Goal: Contribute content: Add original content to the website for others to see

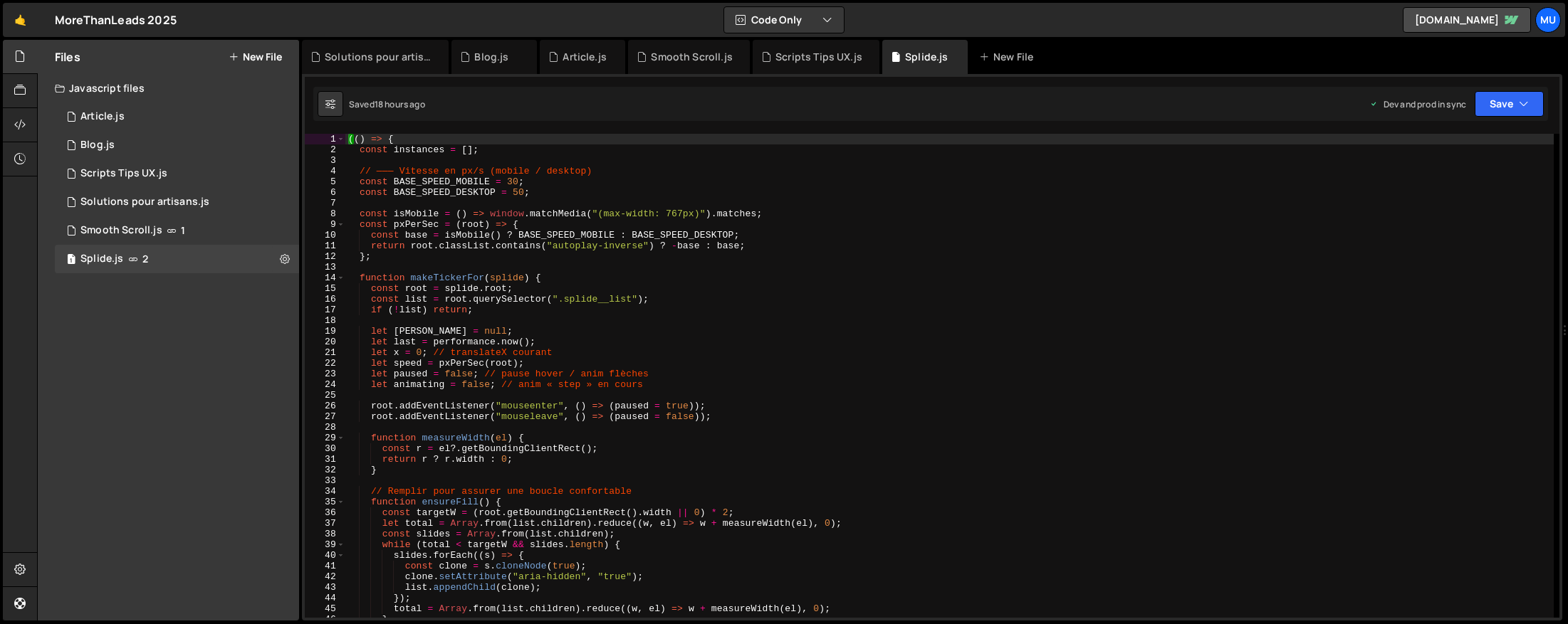
click at [247, 57] on button "New File" at bounding box center [255, 57] width 53 height 12
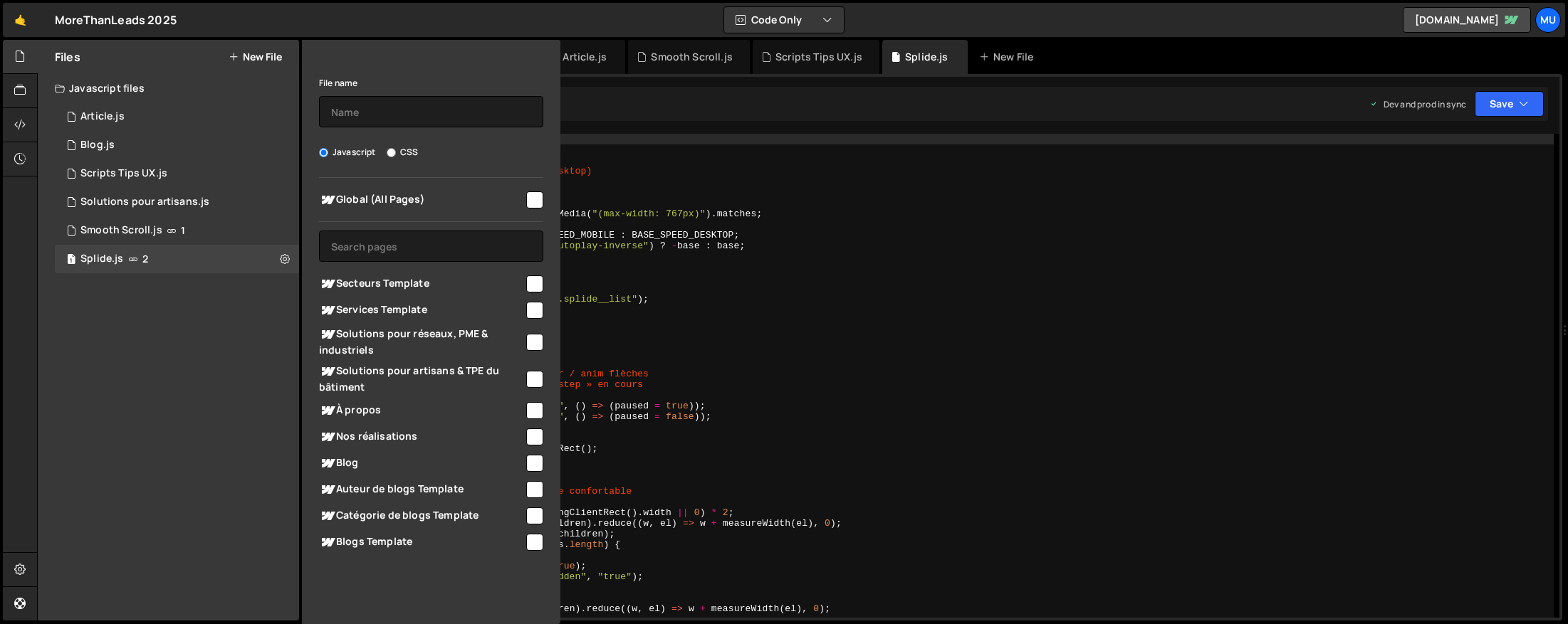
click at [404, 305] on span "Services Template" at bounding box center [421, 310] width 205 height 17
checkbox input "true"
click at [389, 594] on button "Save File" at bounding box center [431, 593] width 224 height 30
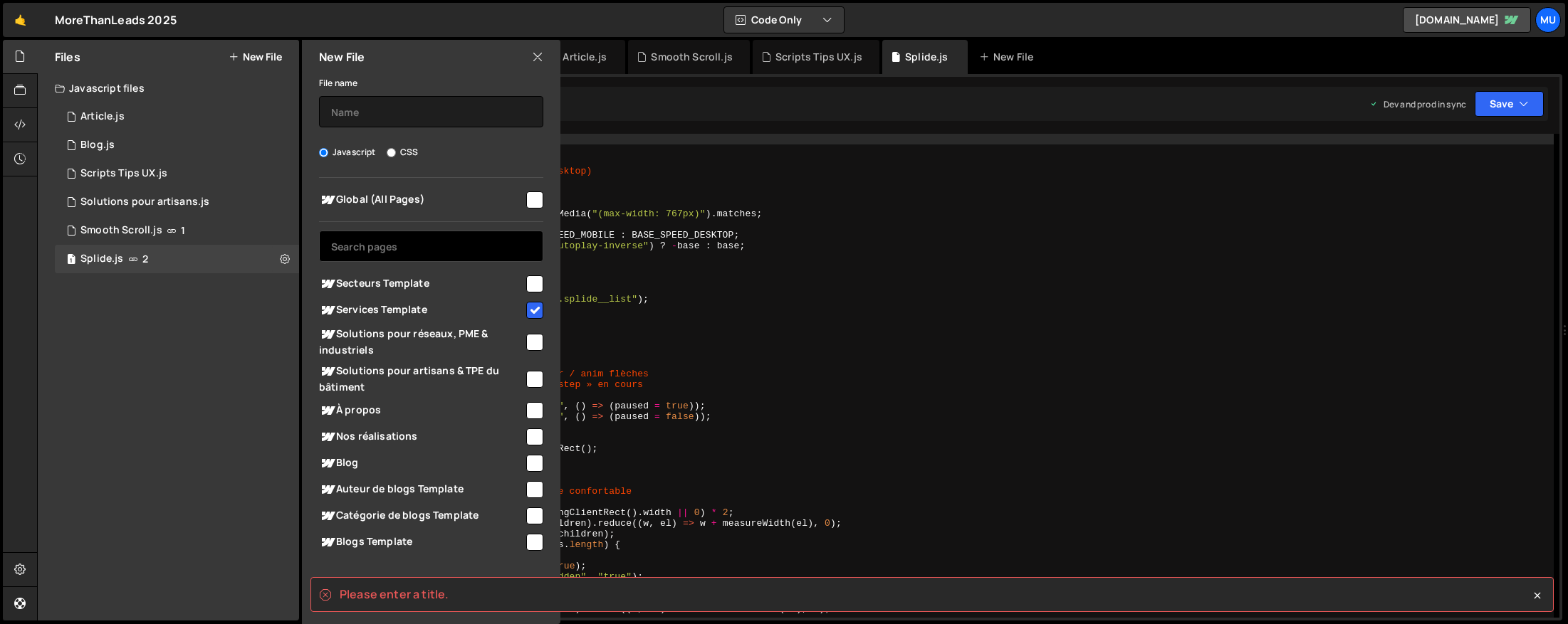
scroll to position [69, 0]
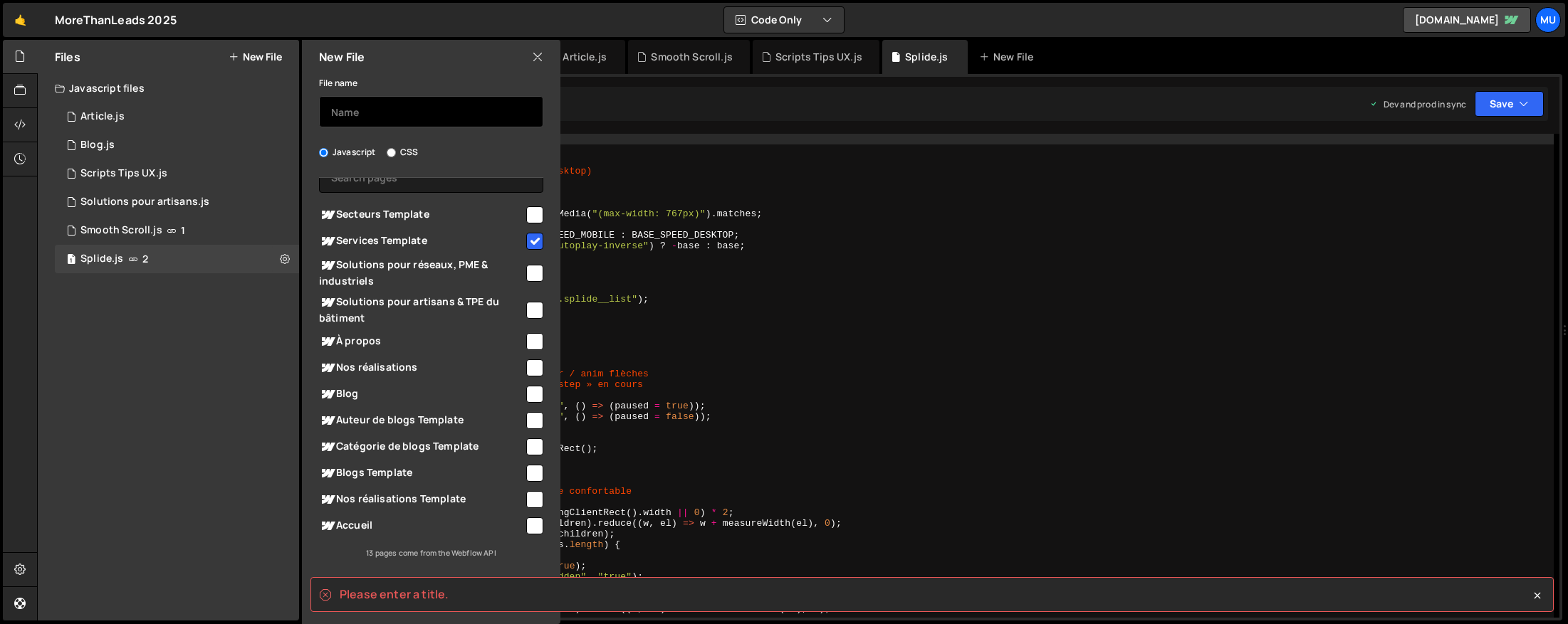
click at [408, 109] on input "text" at bounding box center [431, 112] width 224 height 31
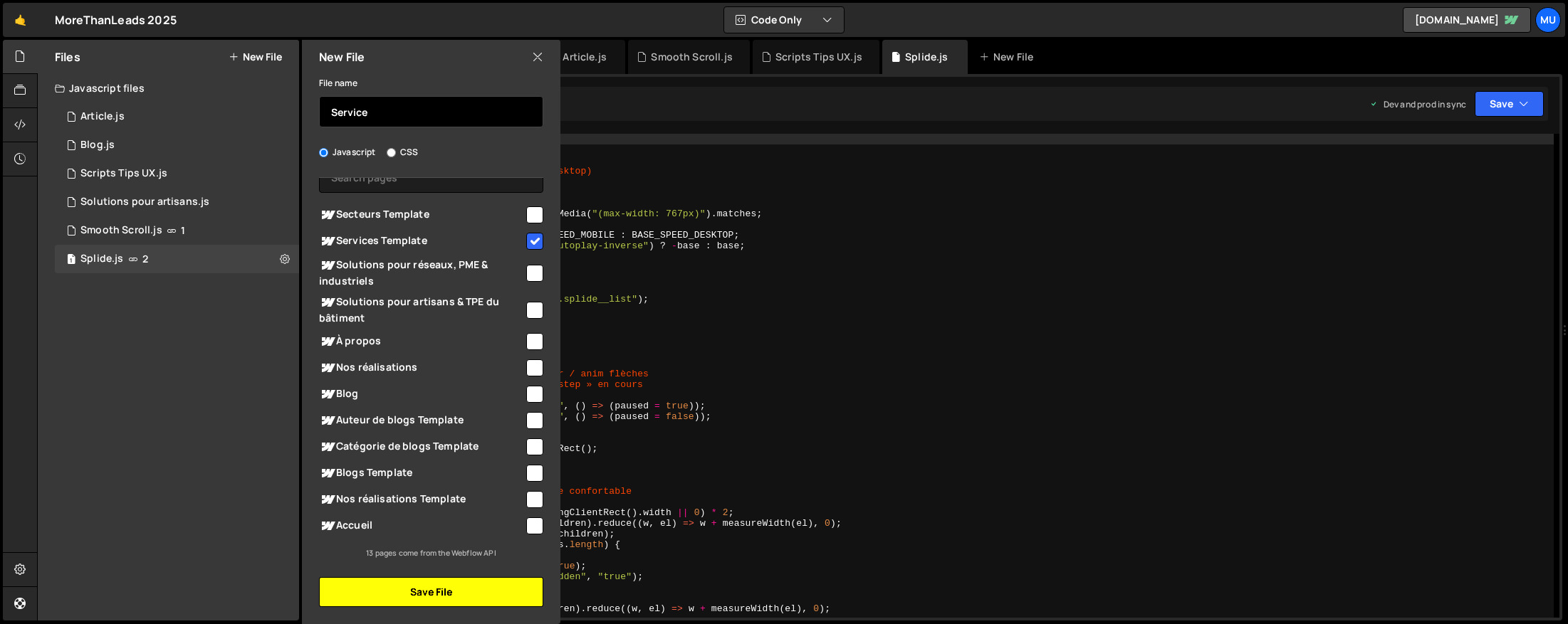
type input "Service"
click at [396, 598] on button "Save File" at bounding box center [431, 593] width 224 height 30
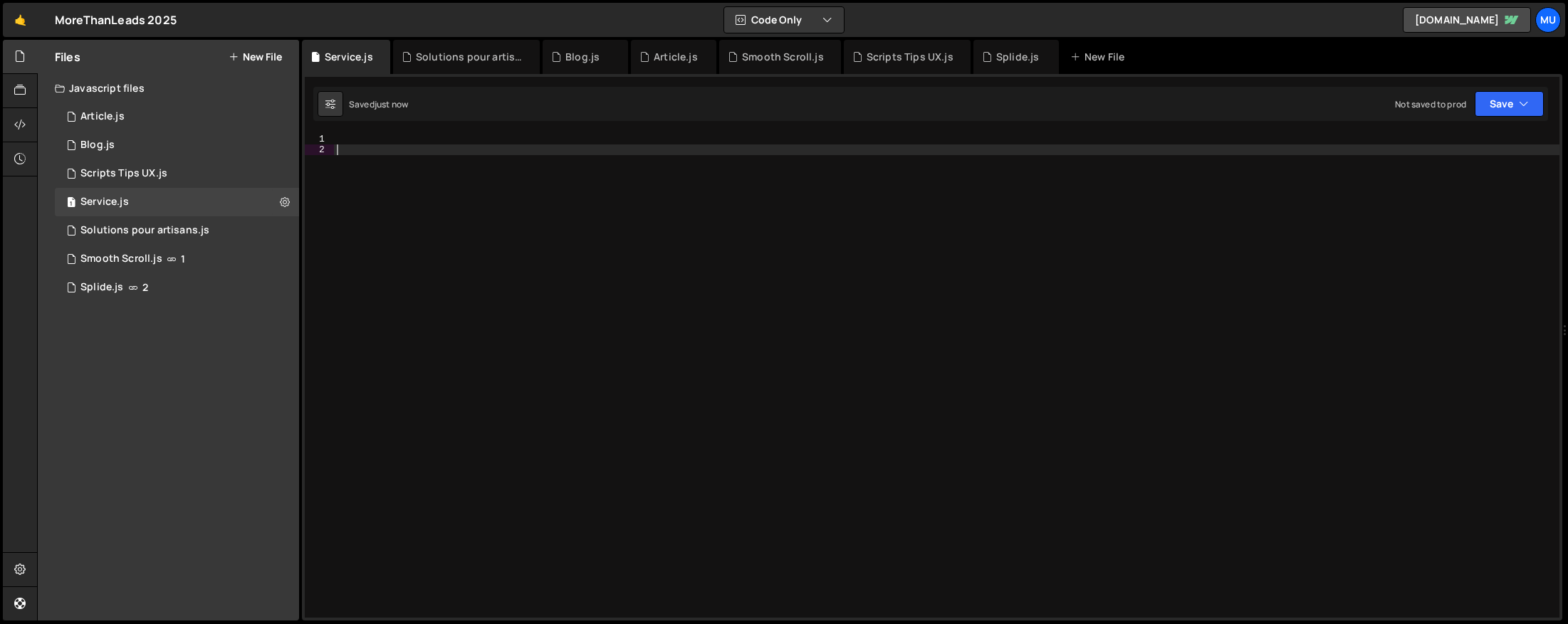
click at [498, 183] on div at bounding box center [946, 387] width 1225 height 506
click at [495, 153] on div at bounding box center [946, 387] width 1225 height 506
click at [494, 141] on div at bounding box center [946, 387] width 1225 height 506
paste textarea "$('.dropdown-toggle').trigger('tap');"
type textarea "$('.dropdown-toggle').trigger('tap');"
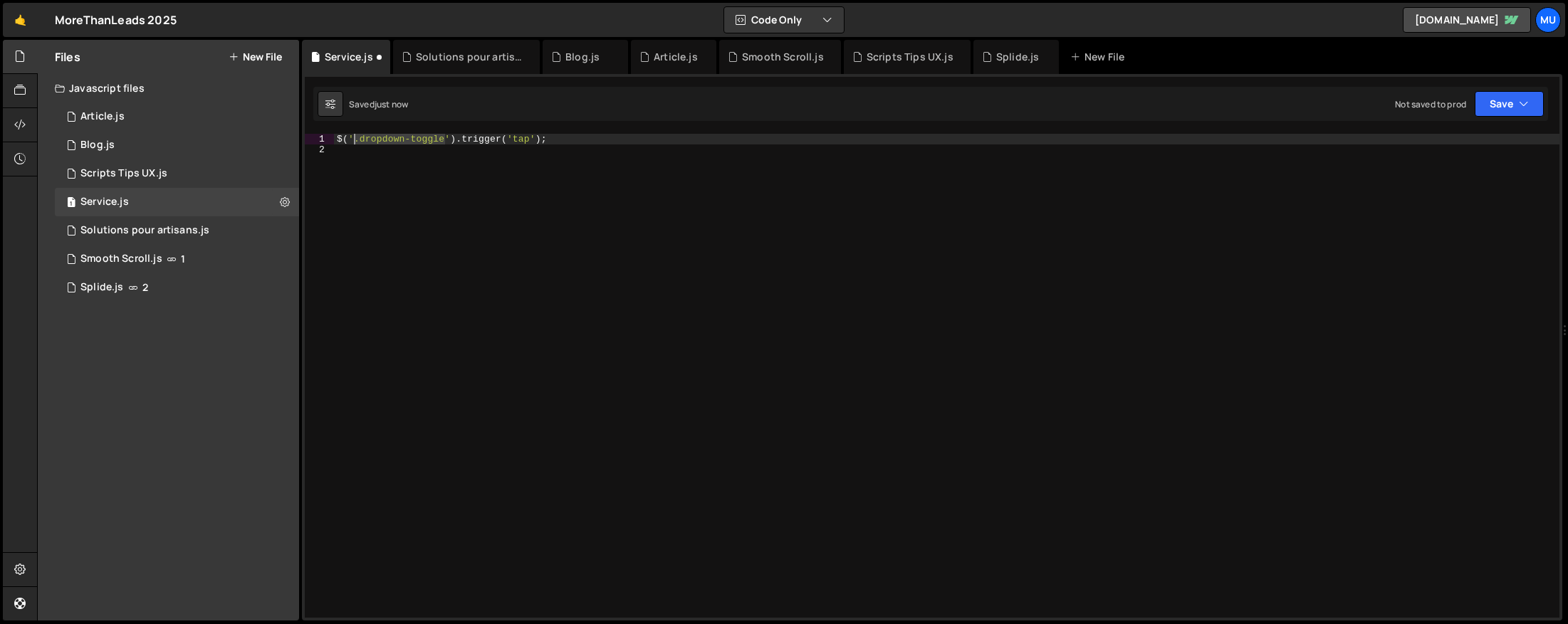
drag, startPoint x: 443, startPoint y: 138, endPoint x: 354, endPoint y: 134, distance: 89.1
click at [354, 134] on div "$ ( '.dropdown-toggle' ) . trigger ( 'tap' ) ;" at bounding box center [946, 387] width 1225 height 506
click at [664, 130] on div "1 2 3 4 5 6 7 8 9 10 11 12 13 14 15 16 17 18 19 20 21 22 23 24 25 26 27 28 29 3…" at bounding box center [932, 347] width 1260 height 547
click at [459, 149] on div "$ ( '.dropdown-toggle' ) . trigger ( 'tap' ) ;" at bounding box center [946, 387] width 1225 height 506
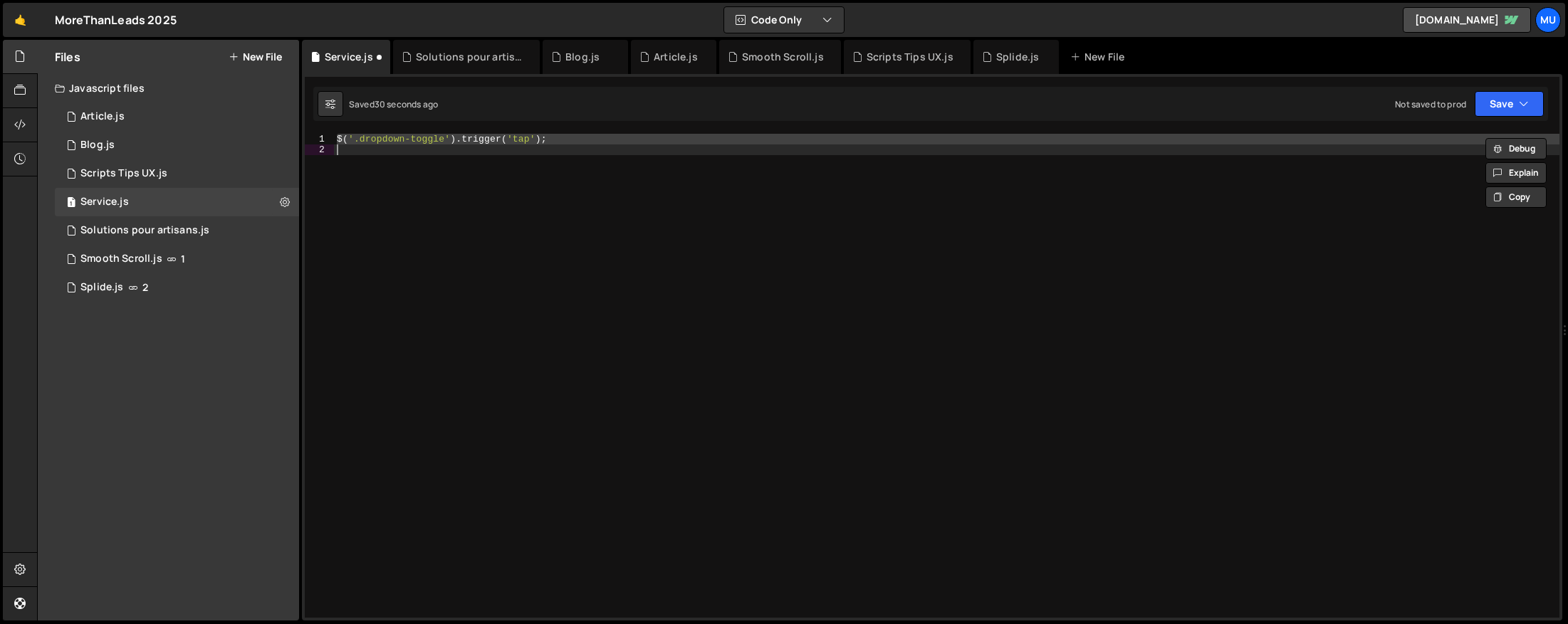
paste textarea "})();"
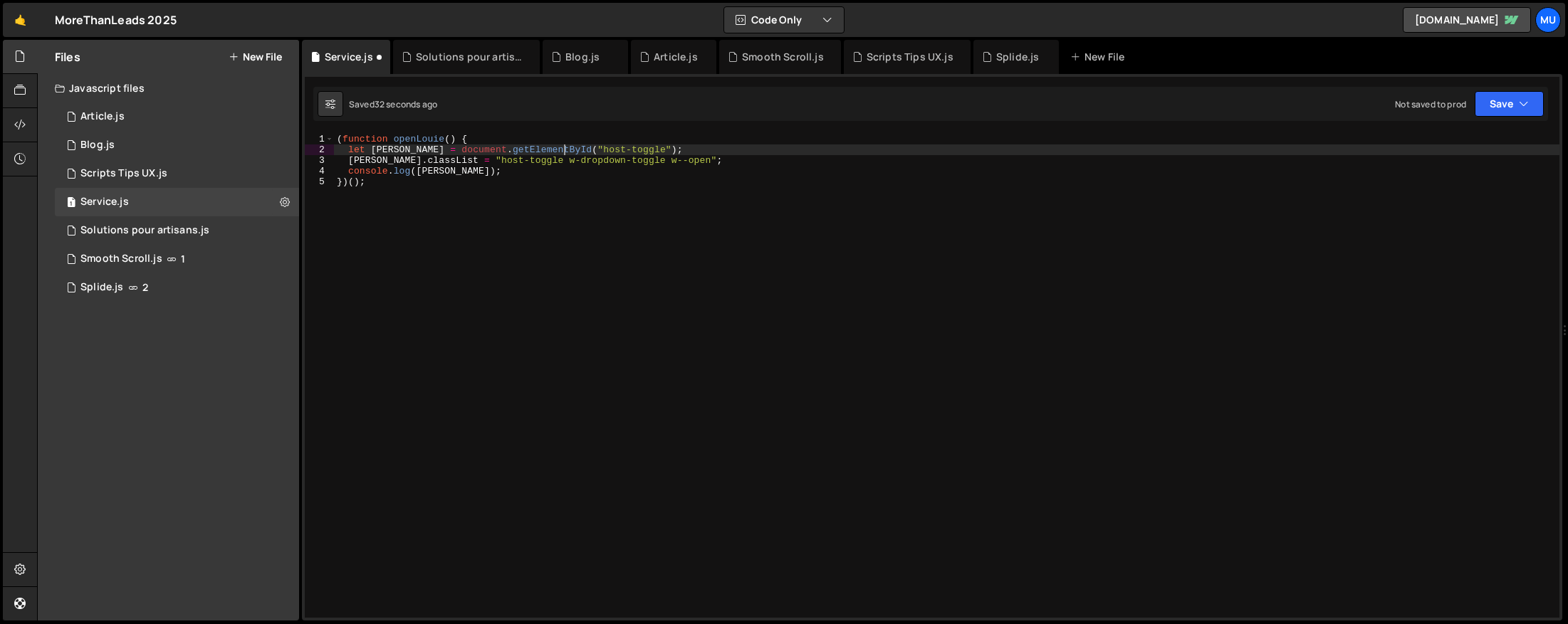
click at [563, 146] on div "( function openLouie ( ) { let louie = document . getElementById ( "host-toggle…" at bounding box center [946, 387] width 1225 height 506
drag, startPoint x: 619, startPoint y: 148, endPoint x: 560, endPoint y: 150, distance: 59.0
click at [560, 150] on div "( function openLouie ( ) { let louie = document . getElementById ( "host-toggle…" at bounding box center [946, 387] width 1225 height 506
paste textarea "first-drop"
drag, startPoint x: 520, startPoint y: 160, endPoint x: 457, endPoint y: 157, distance: 63.1
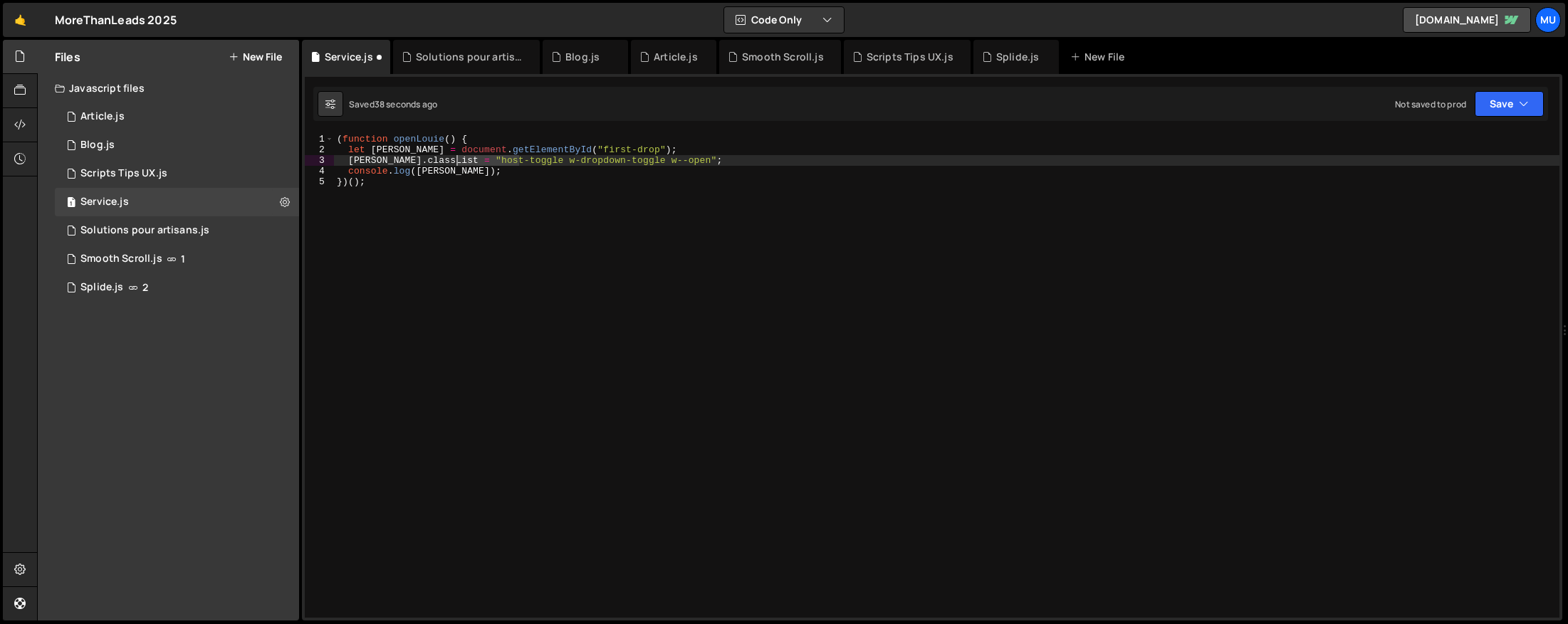
click at [457, 157] on div "( function openLouie ( ) { let louie = document . getElementById ( "first-drop"…" at bounding box center [946, 387] width 1225 height 506
paste textarea "first-drop"
type textarea "louie.classList = "first-drop w-dropdown-toggle w--open";"
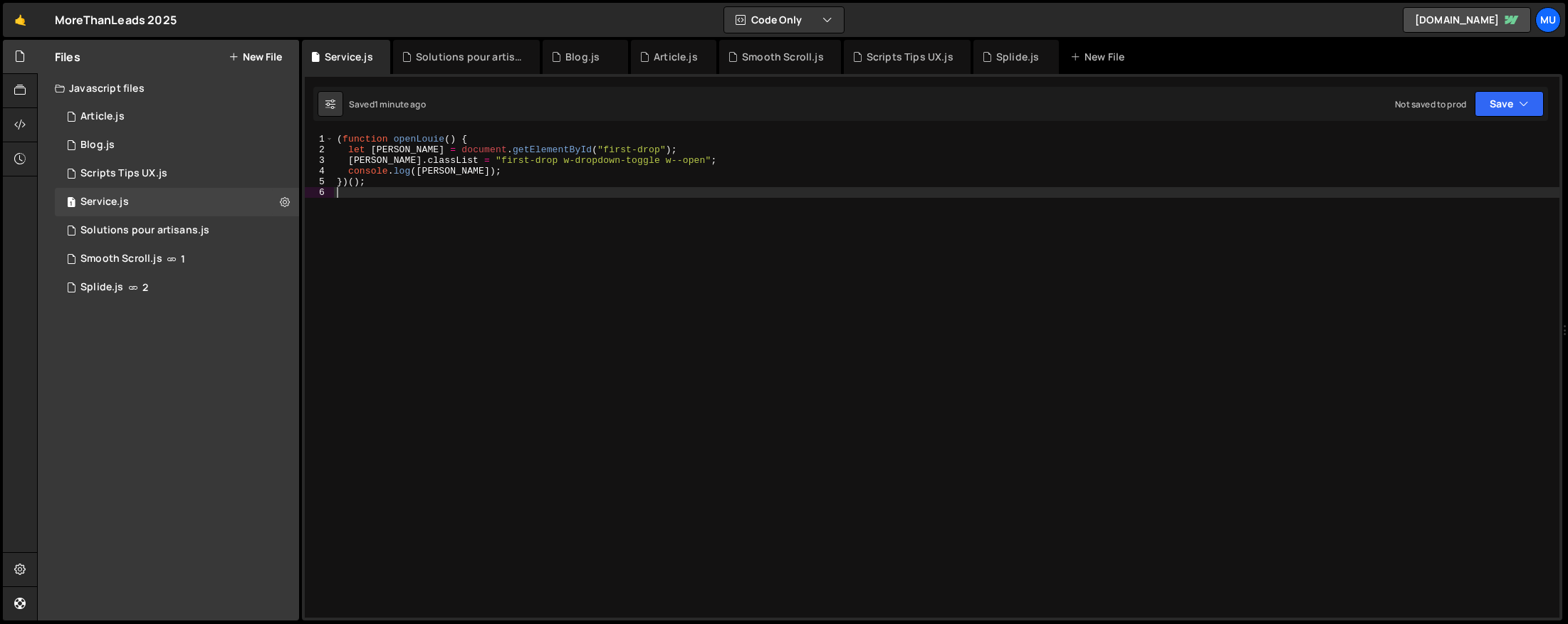
click at [789, 188] on div "( function openLouie ( ) { let louie = document . getElementById ( "first-drop"…" at bounding box center [946, 387] width 1225 height 506
type textarea "})();"
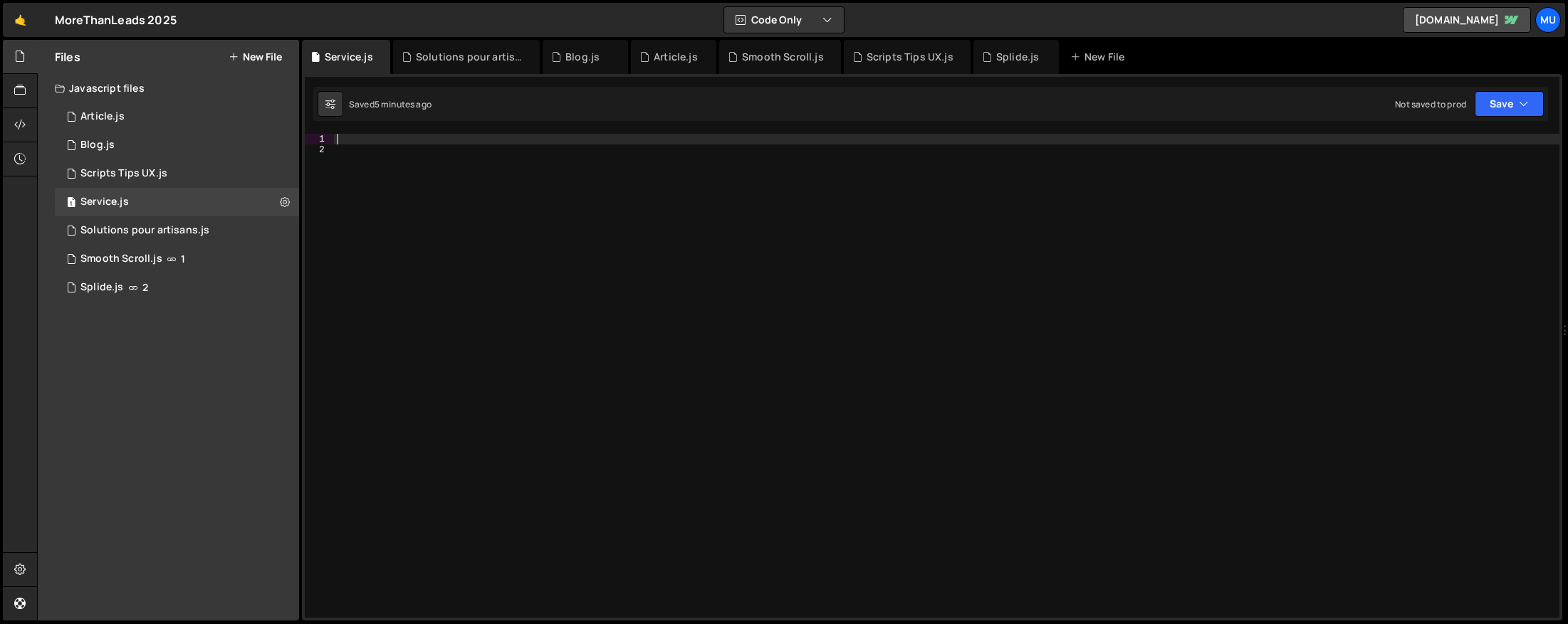
click at [732, 206] on div at bounding box center [946, 387] width 1225 height 506
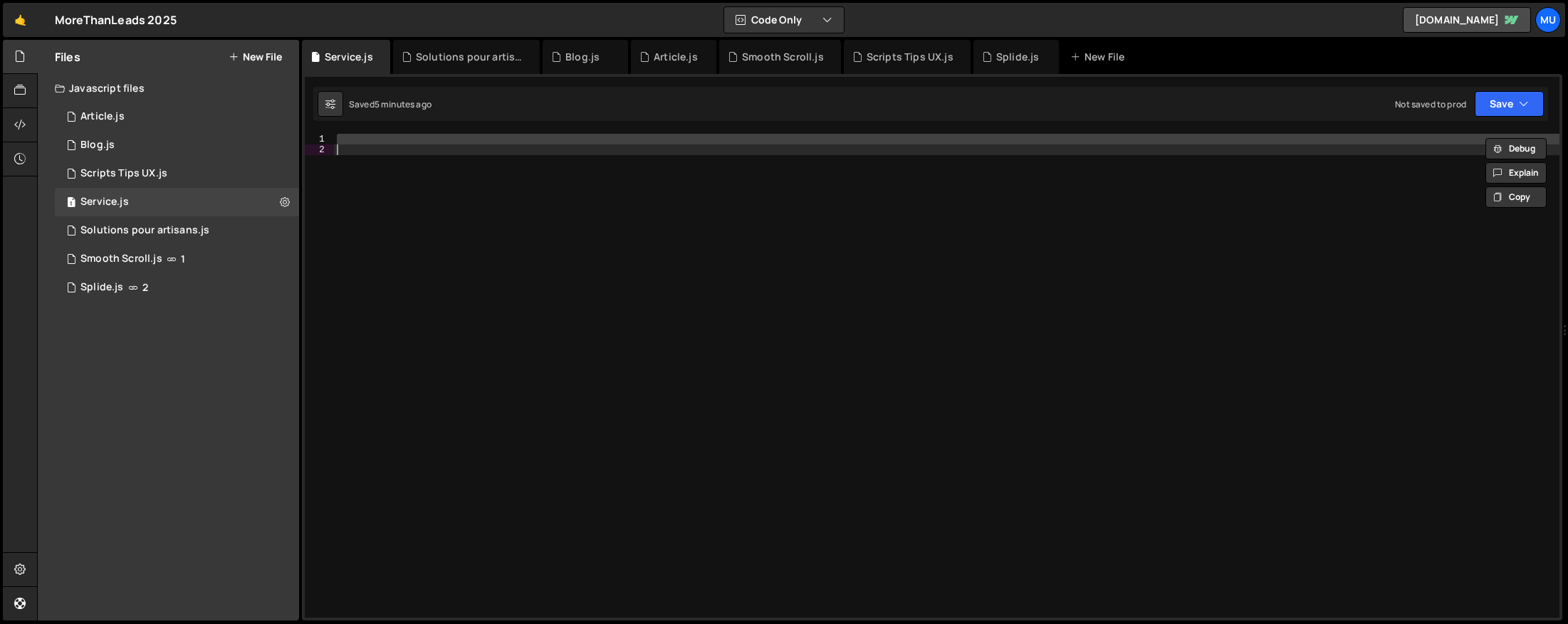
paste textarea
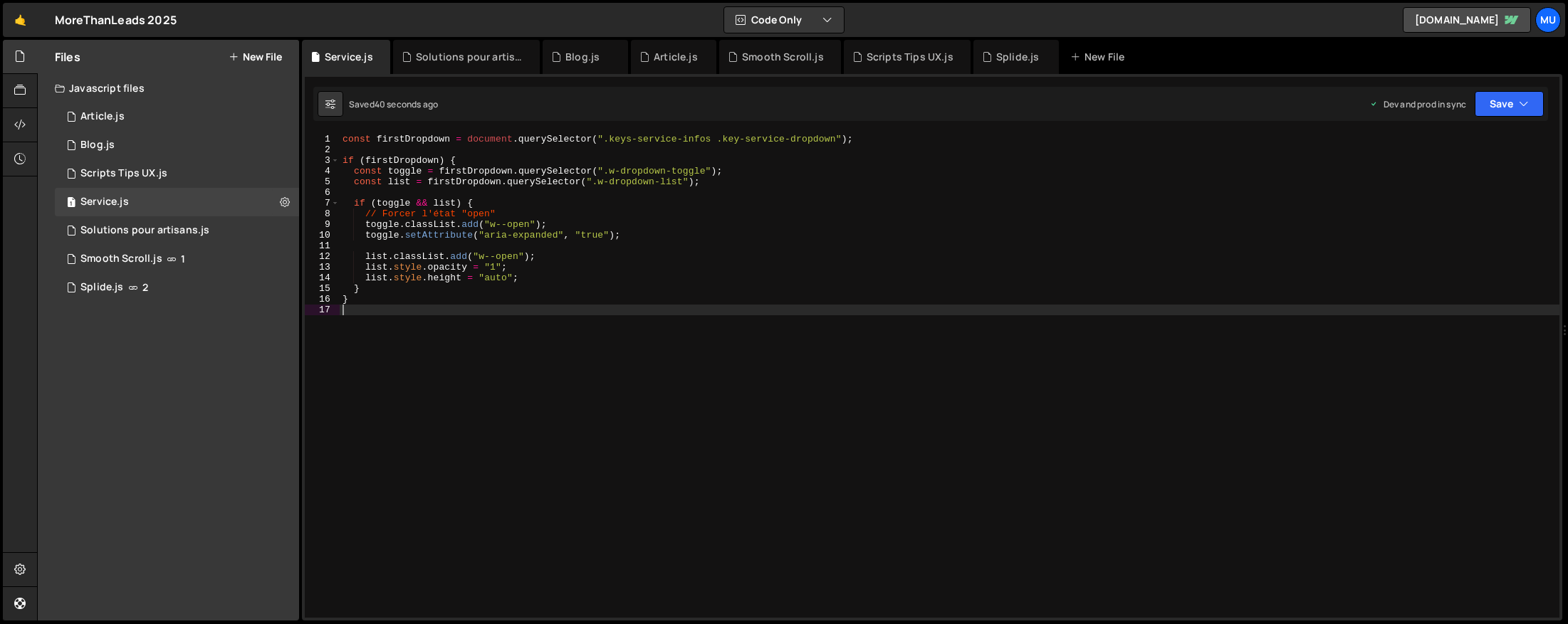
click at [836, 197] on div "const firstDropdown = document . querySelector ( ".keys-service-infos .key-serv…" at bounding box center [949, 387] width 1220 height 506
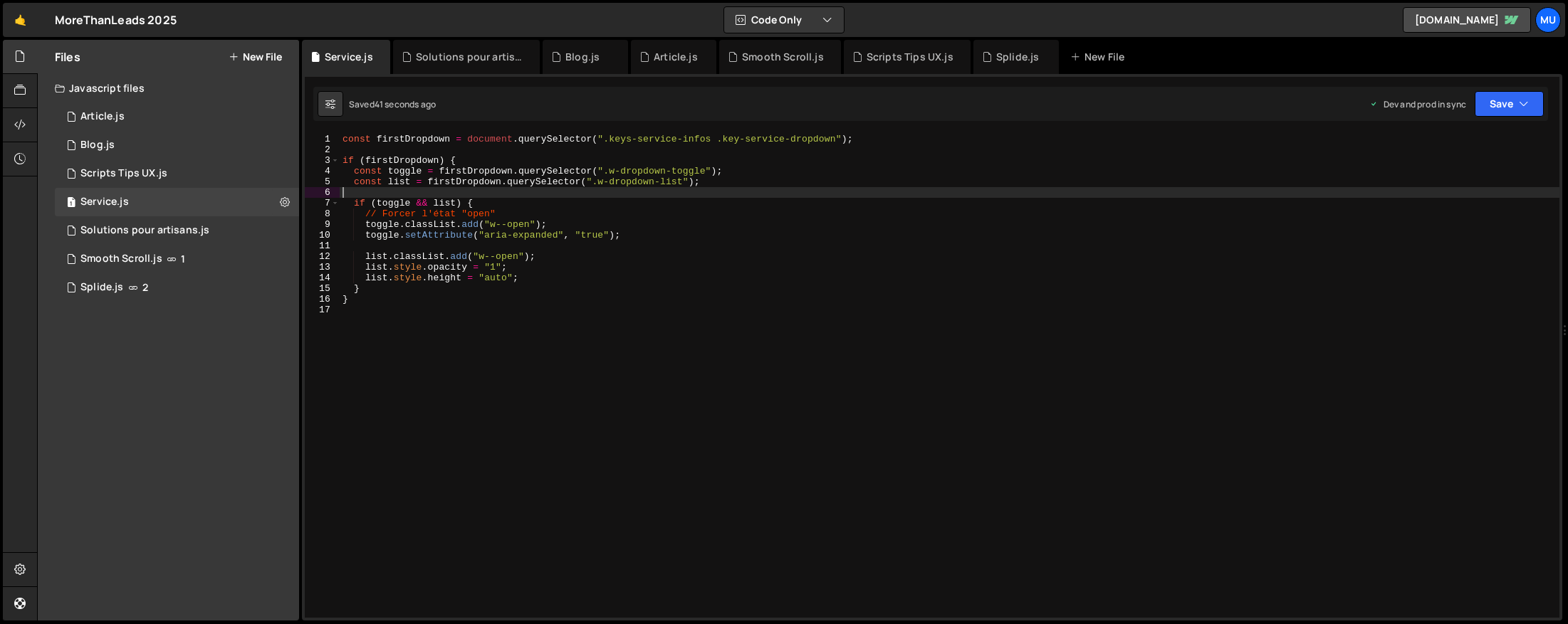
type textarea "}"
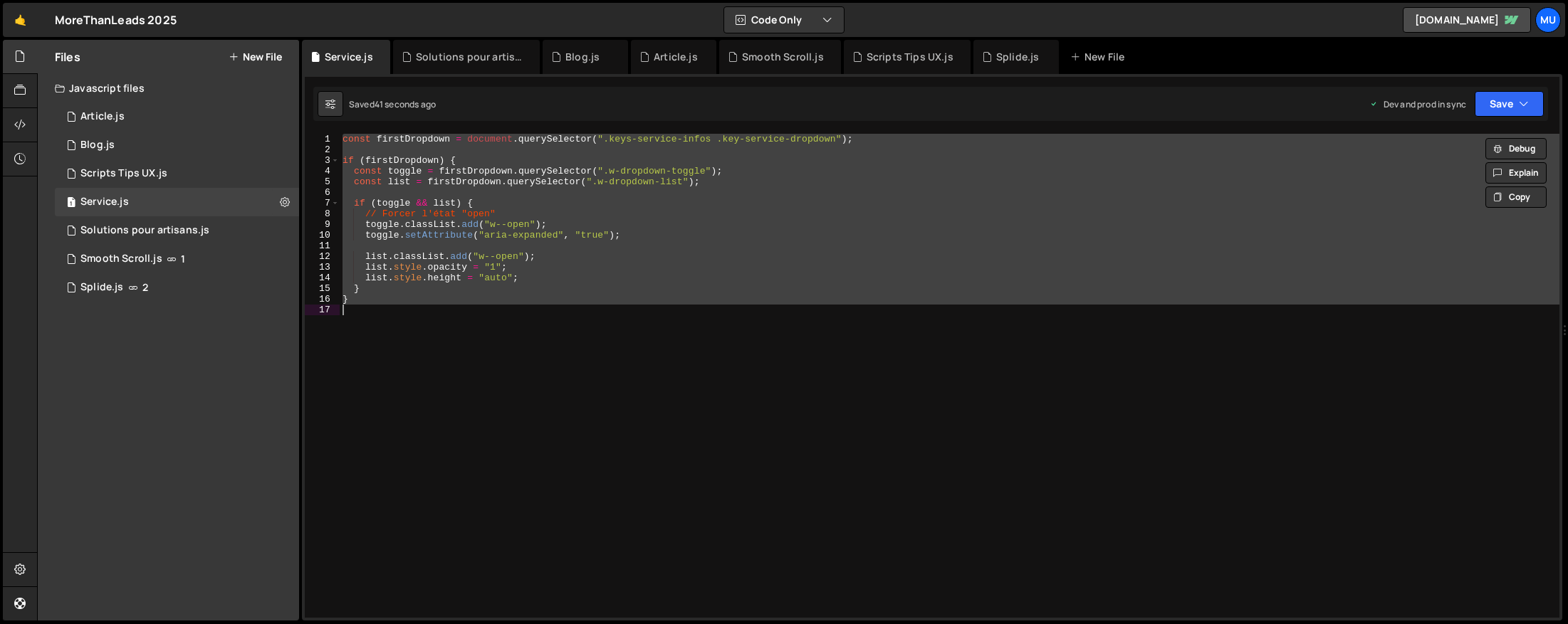
paste textarea
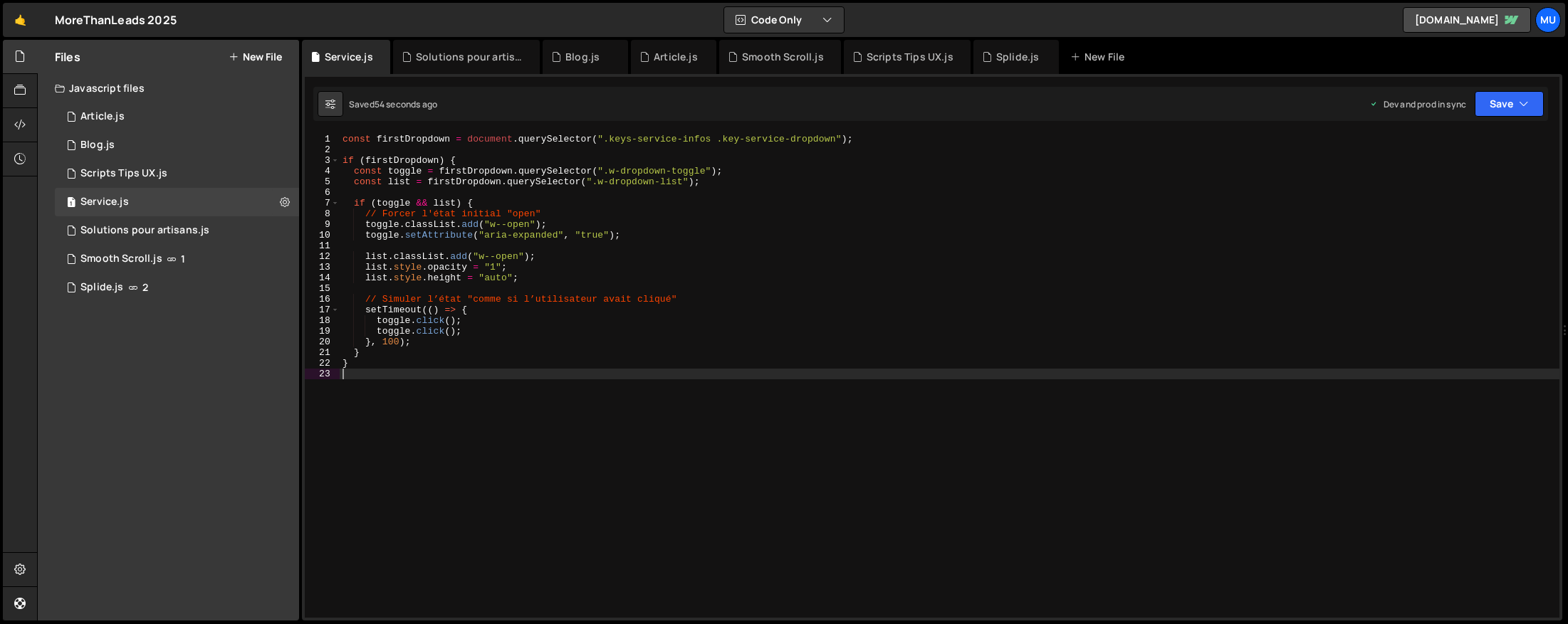
click at [756, 314] on div "const firstDropdown = document . querySelector ( ".keys-service-infos .key-serv…" at bounding box center [949, 387] width 1220 height 506
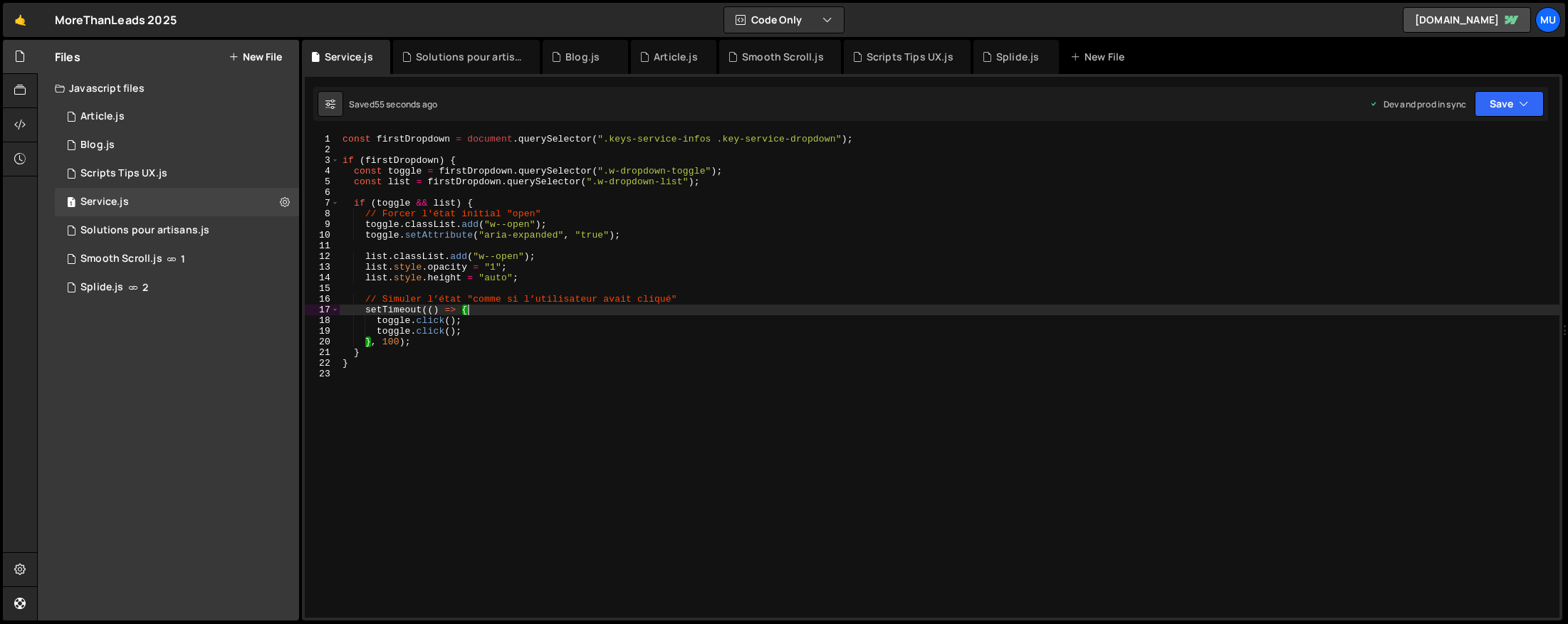
type textarea "}"
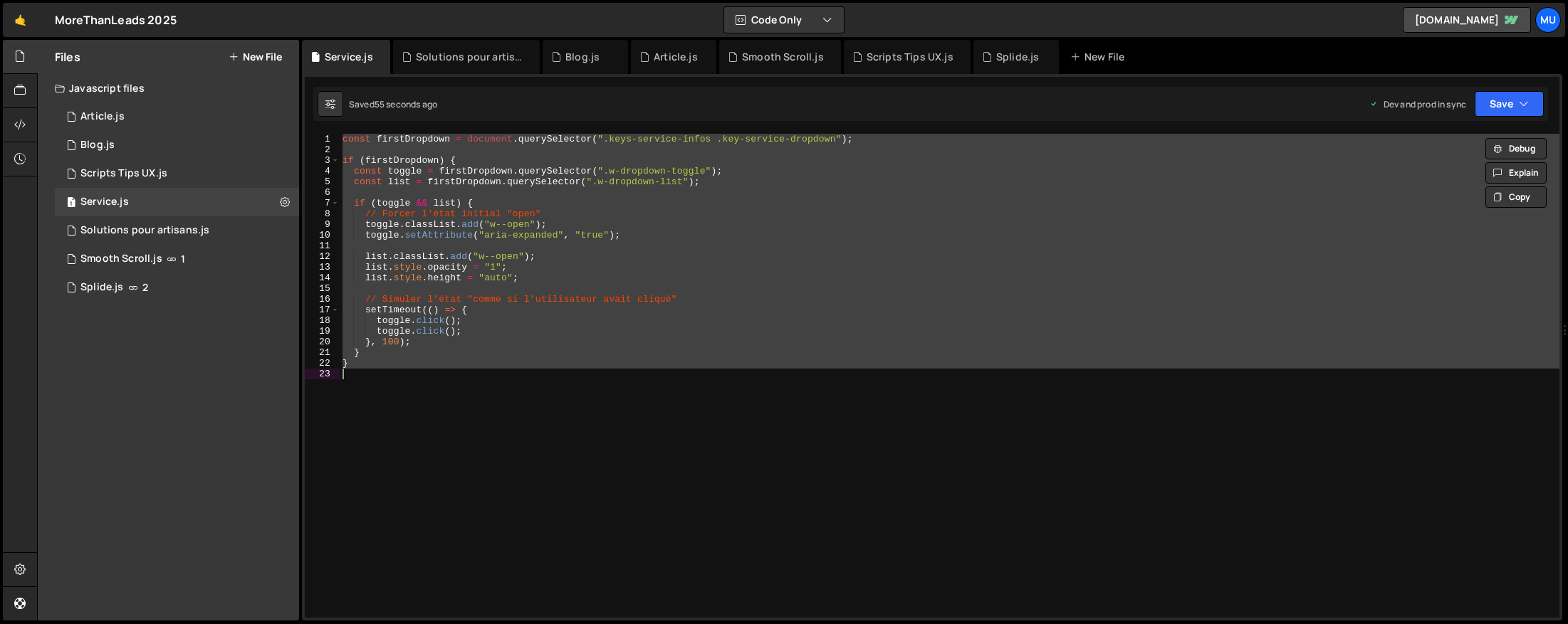
paste textarea
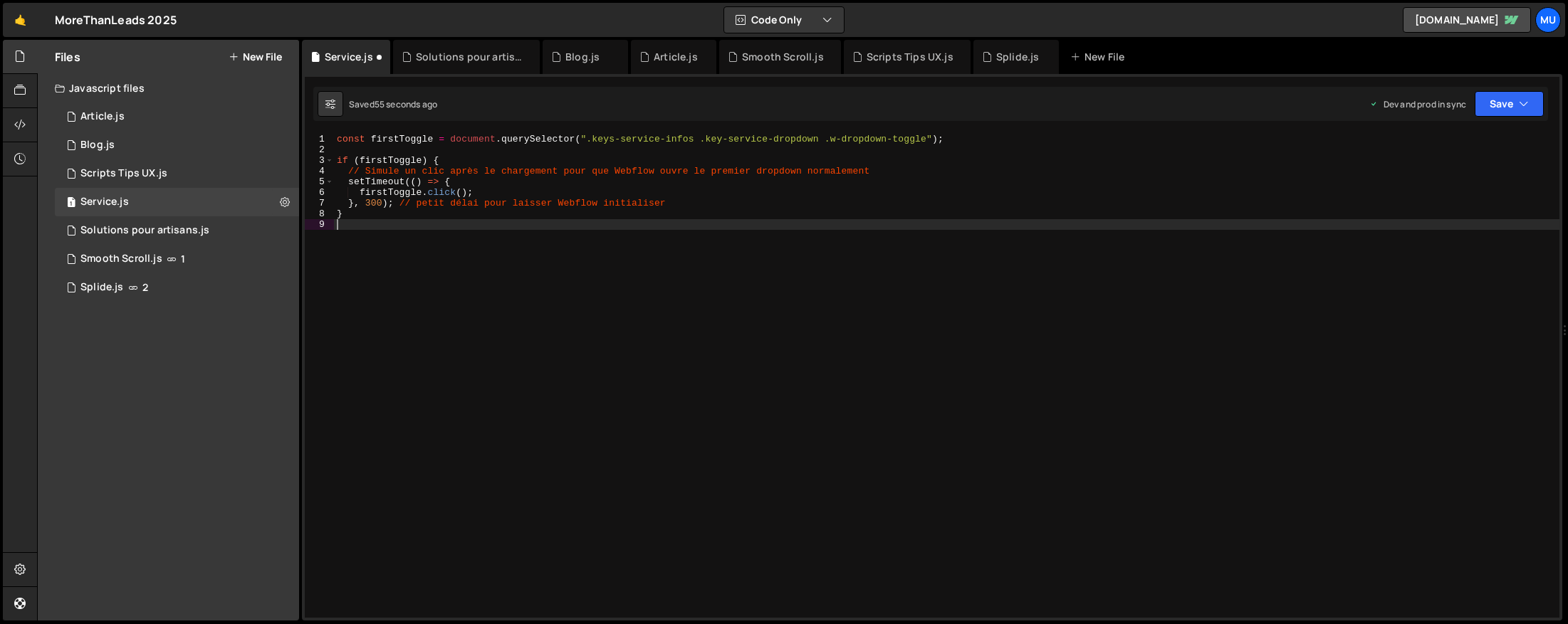
type textarea "}"
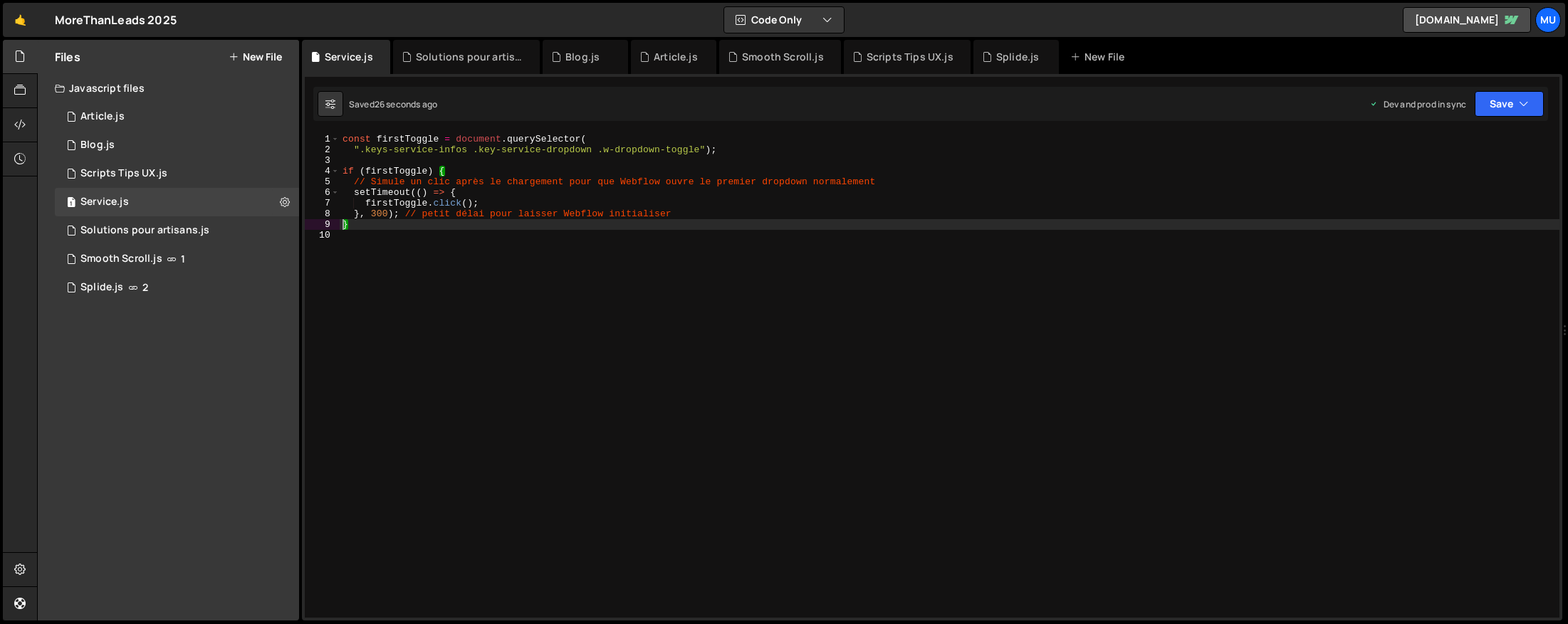
click at [1059, 283] on div "const firstToggle = document . querySelector ( ".keys-service-infos .key-servic…" at bounding box center [949, 387] width 1220 height 506
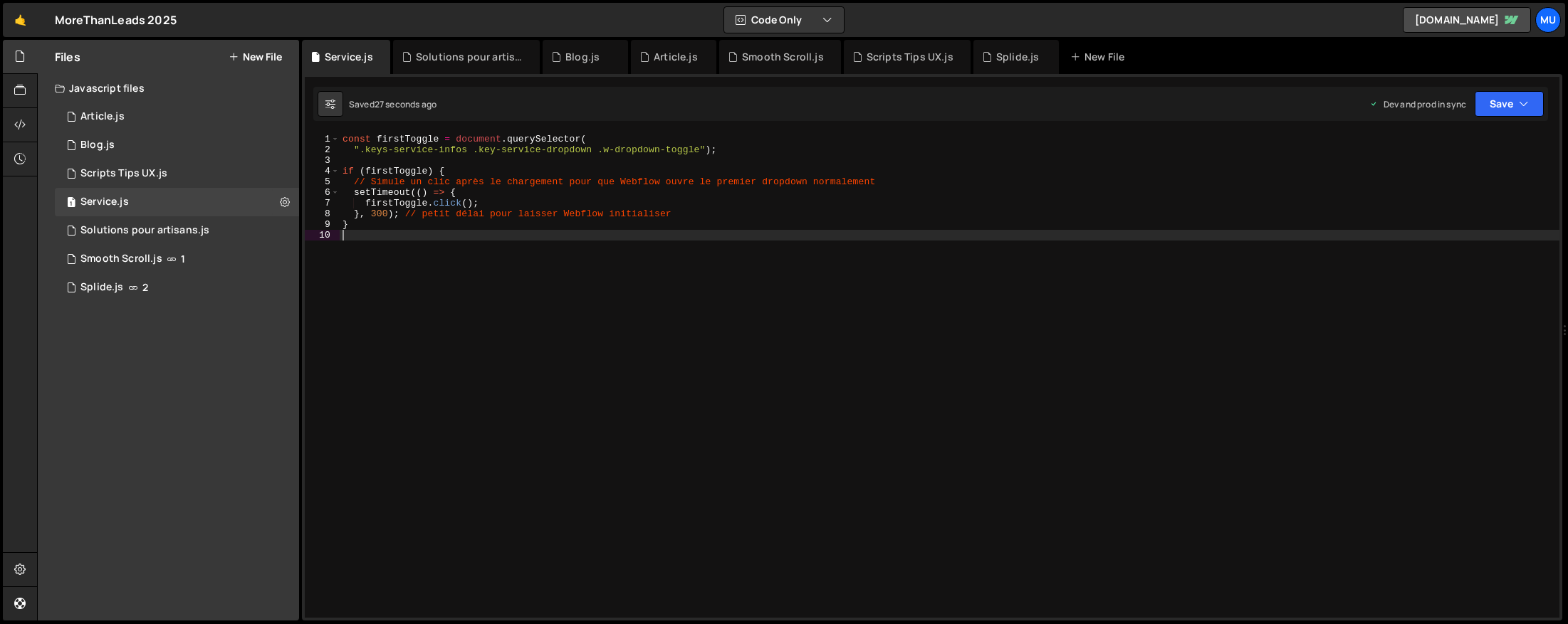
type textarea "}"
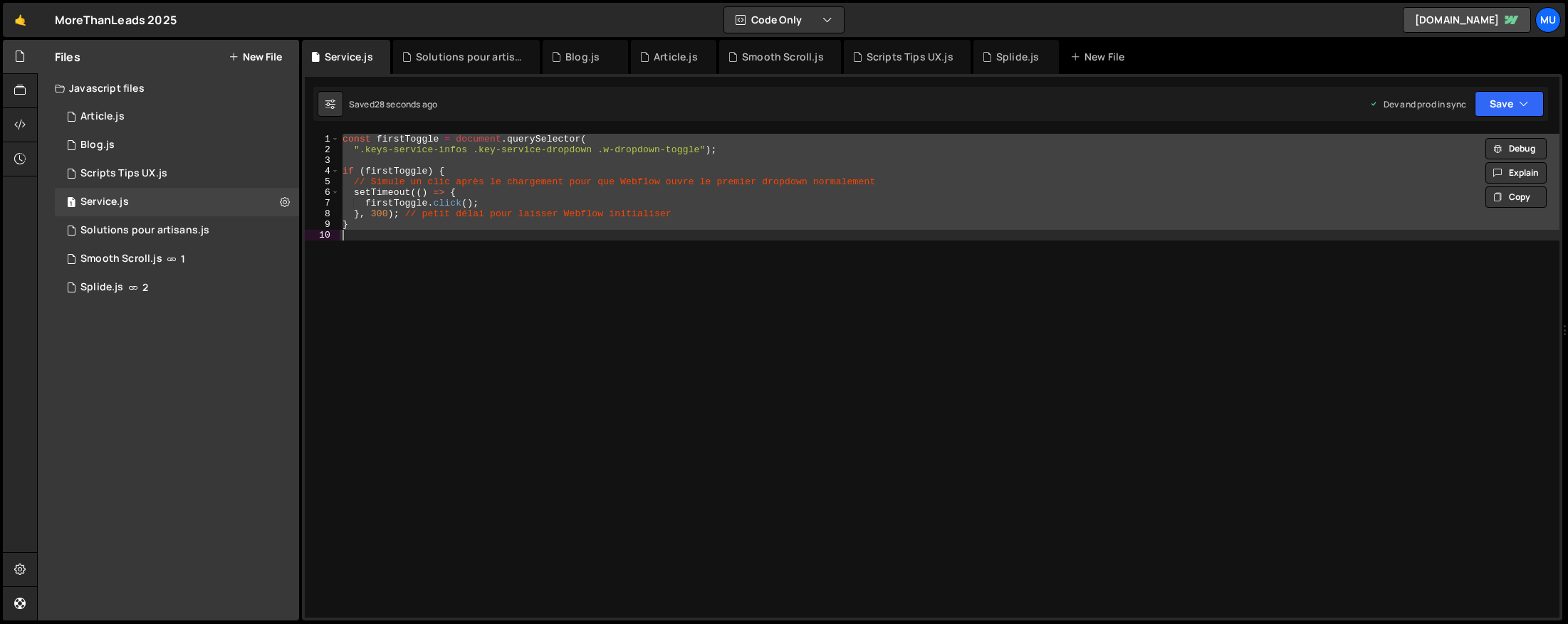
paste textarea
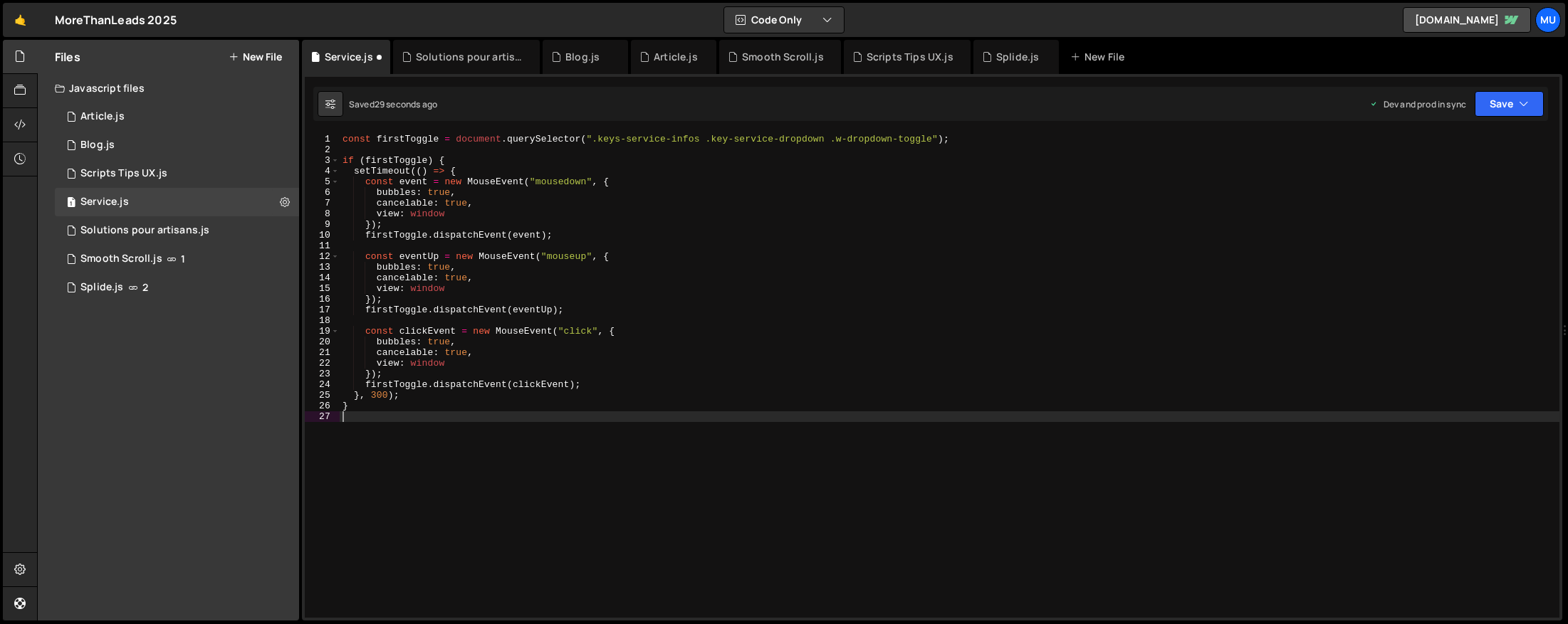
type textarea "}"
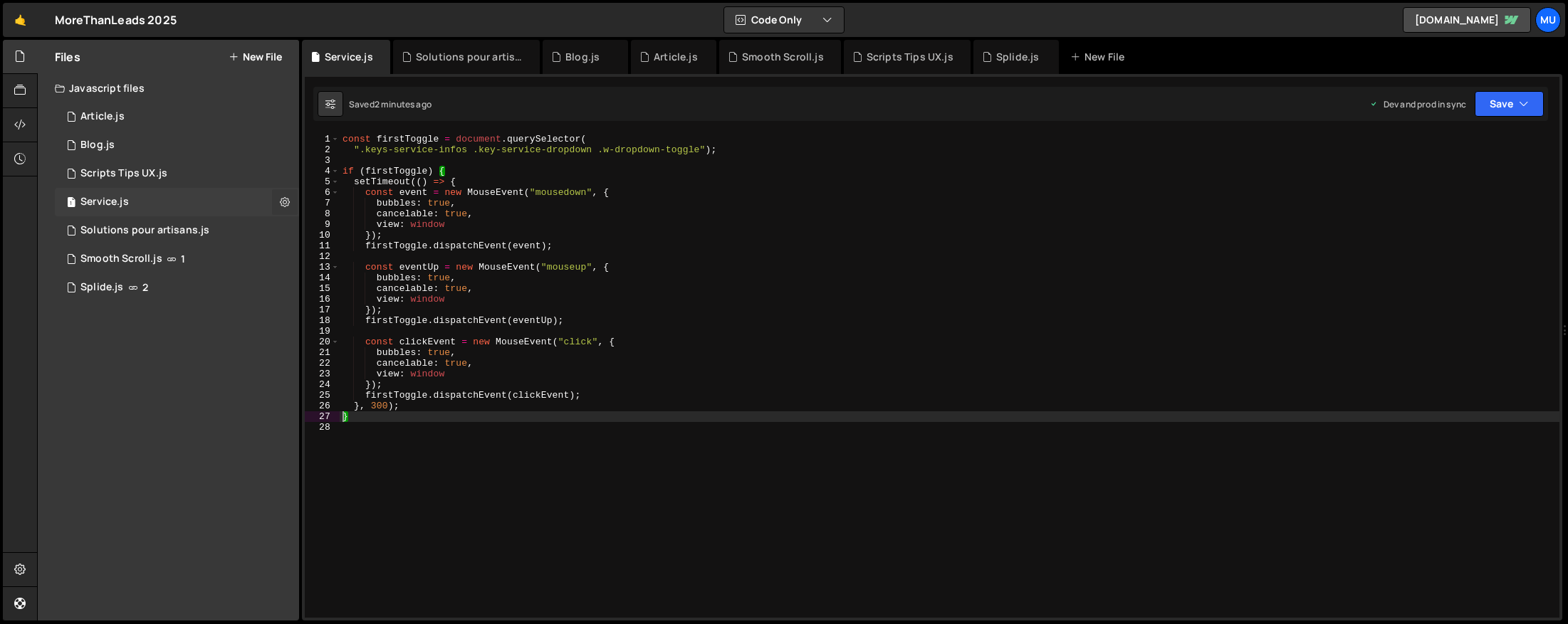
click at [281, 198] on icon at bounding box center [284, 202] width 10 height 14
type input "Service"
radio input "true"
checkbox input "true"
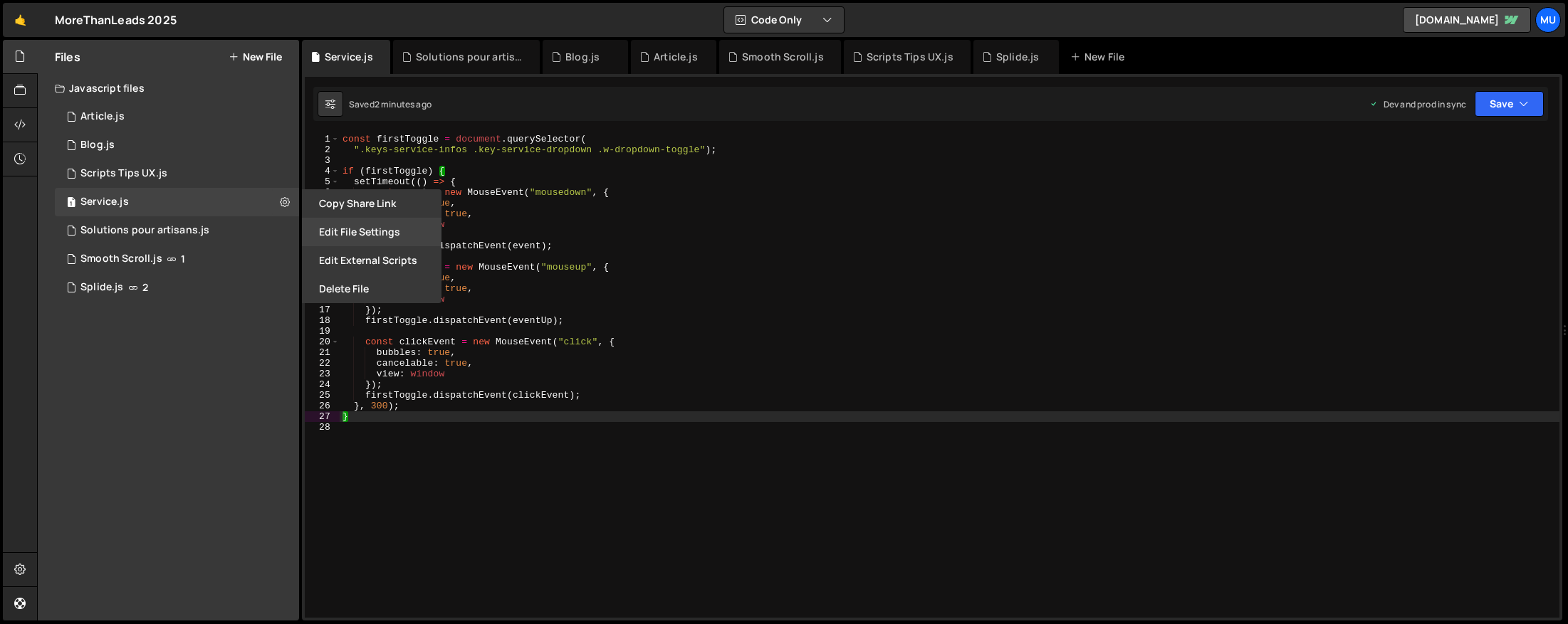
click at [348, 236] on button "Edit File Settings" at bounding box center [372, 231] width 140 height 29
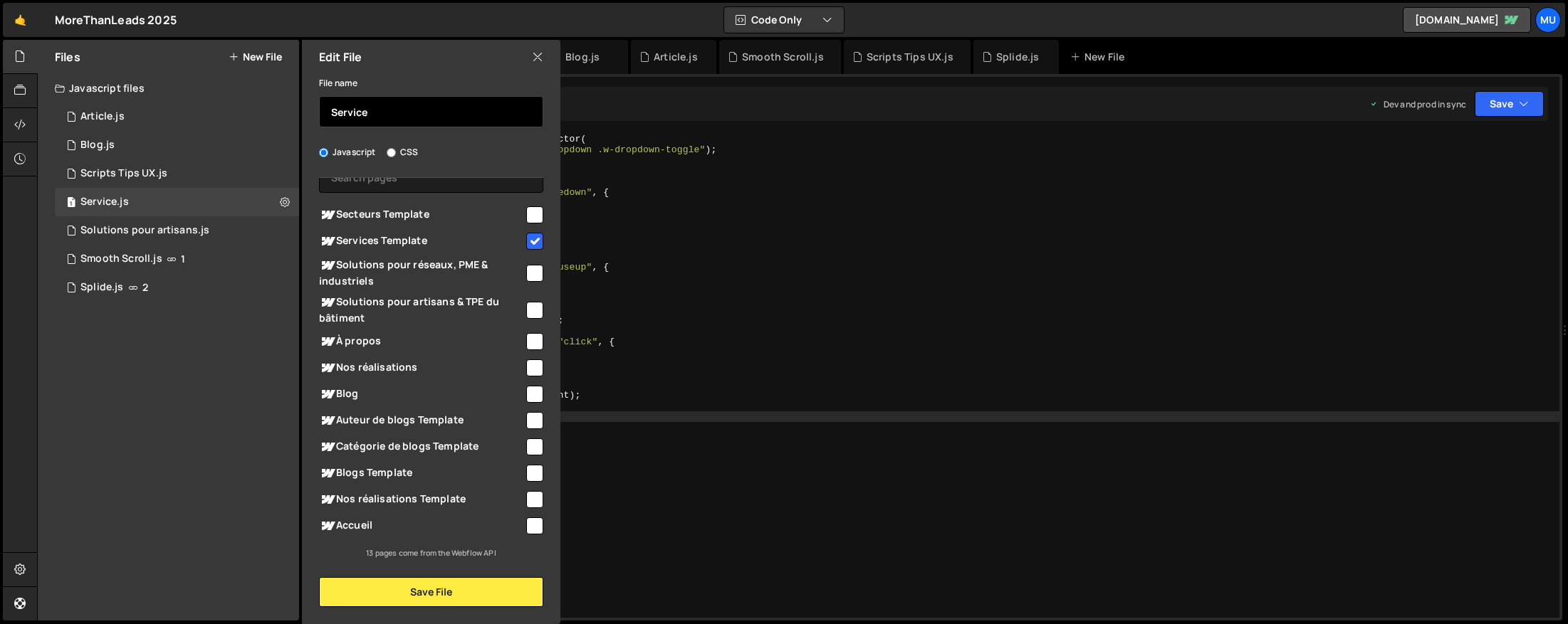
click at [406, 112] on input "Service" at bounding box center [431, 112] width 224 height 31
type input "Service & Secteurs"
click at [460, 210] on span "Secteurs Template" at bounding box center [421, 215] width 205 height 17
checkbox input "true"
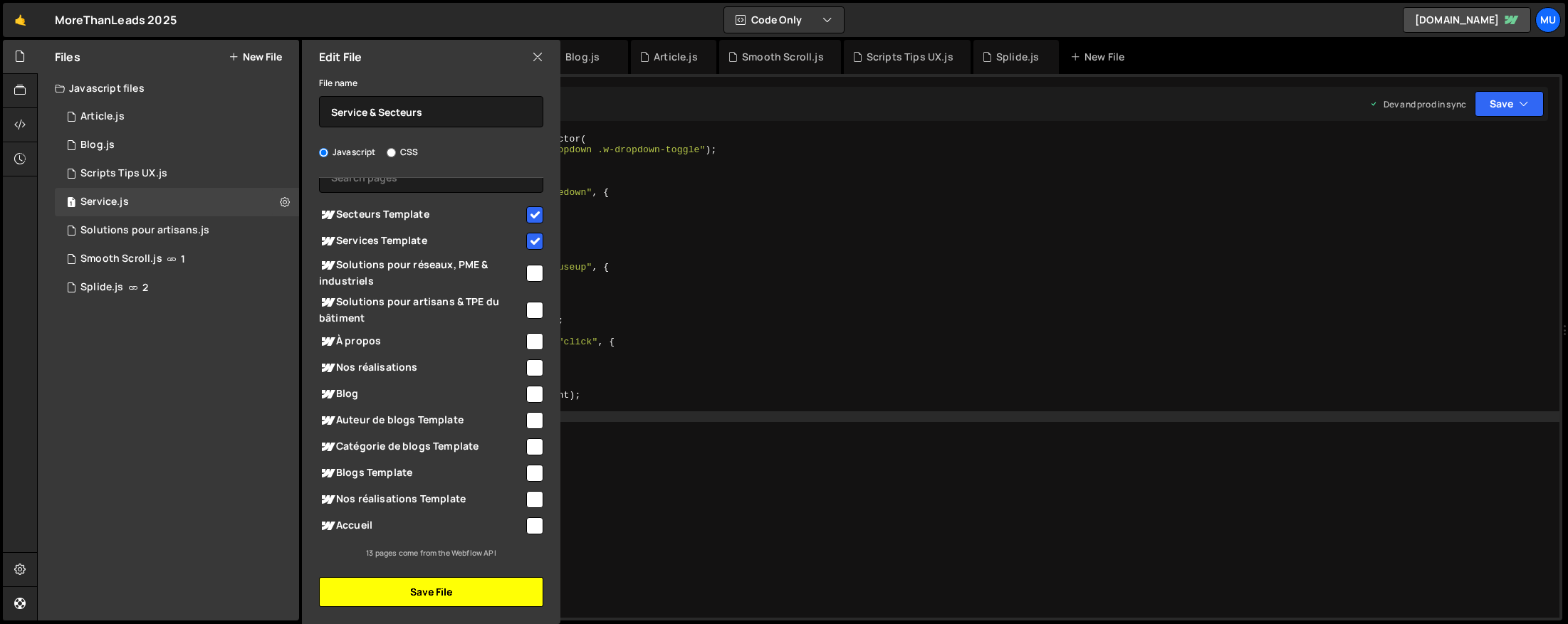
click at [431, 589] on button "Save File" at bounding box center [431, 593] width 224 height 30
